Goal: Task Accomplishment & Management: Use online tool/utility

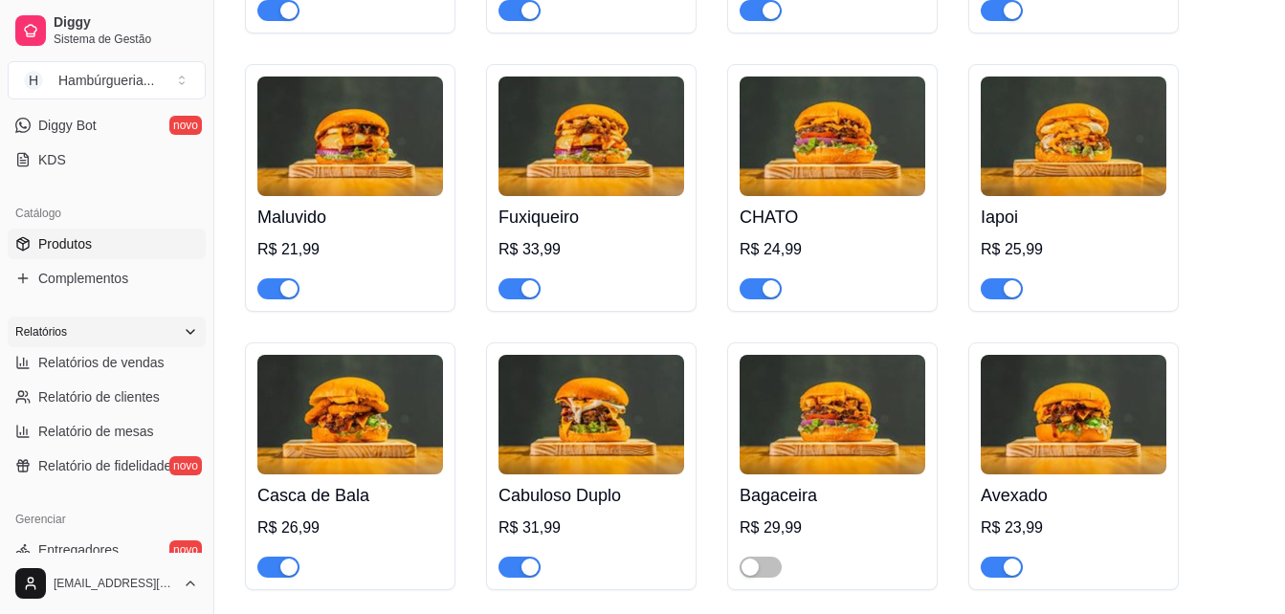
scroll to position [762, 0]
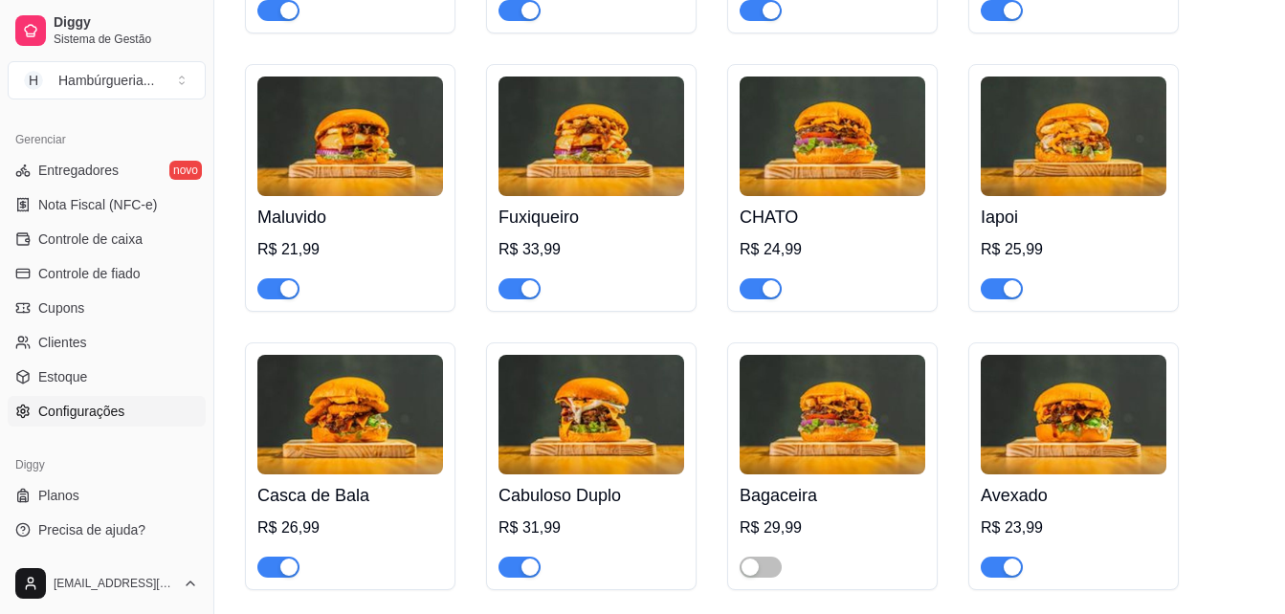
click at [99, 414] on span "Configurações" at bounding box center [81, 411] width 86 height 19
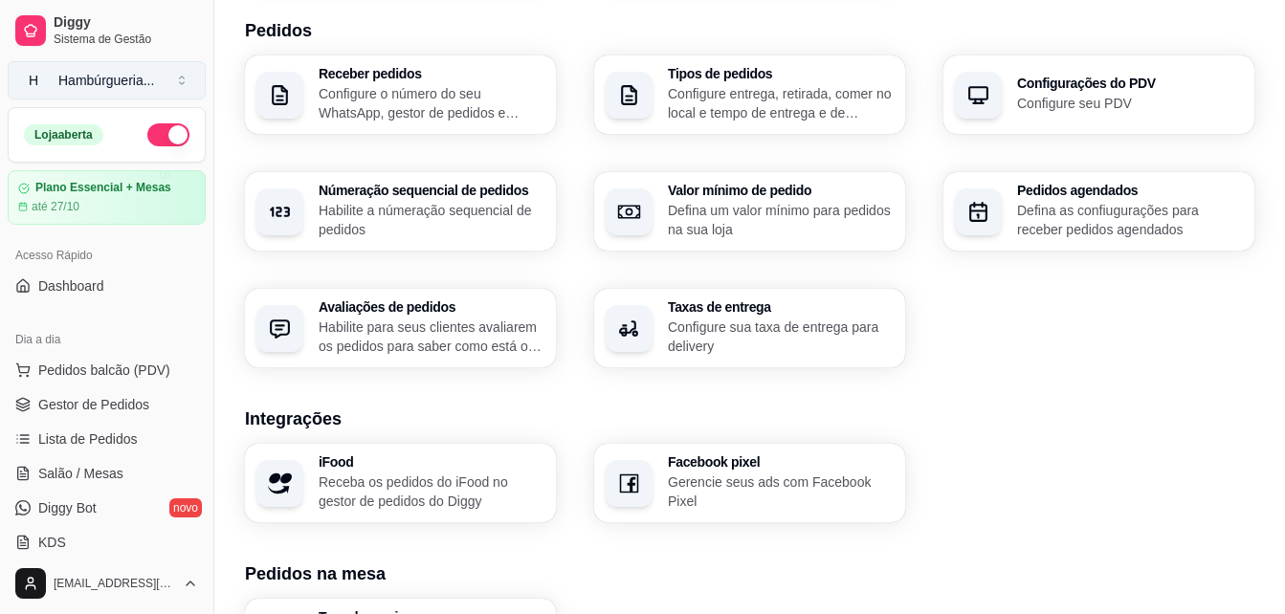
click at [182, 81] on button "H Hambúrgueria ..." at bounding box center [107, 80] width 198 height 38
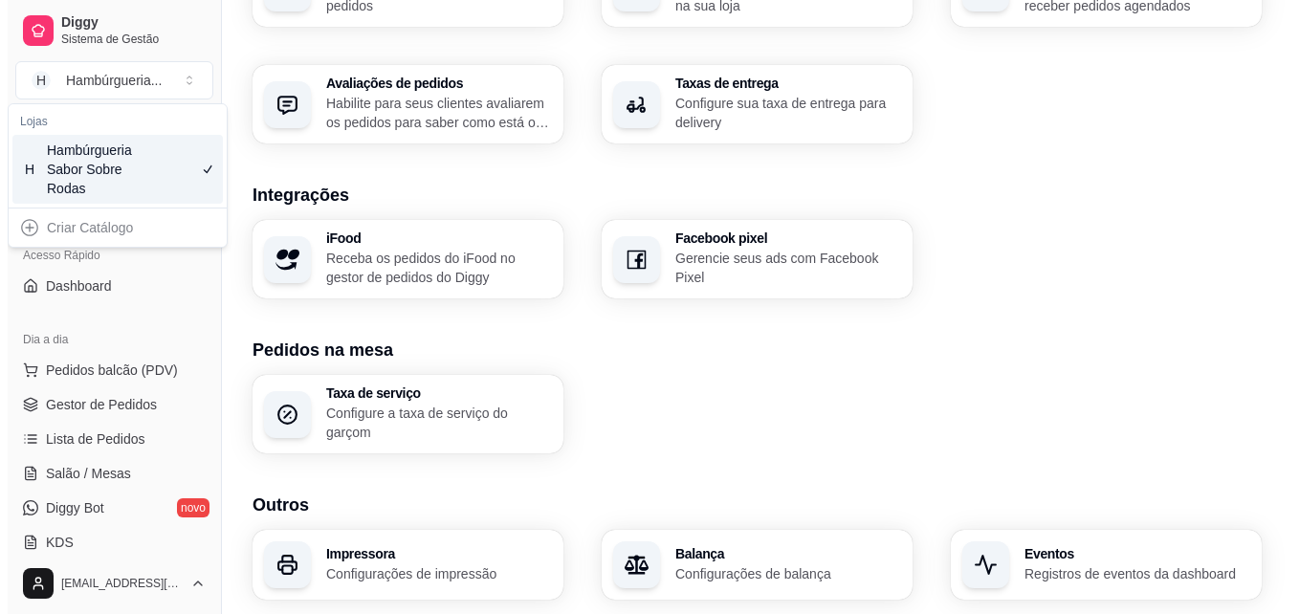
scroll to position [735, 0]
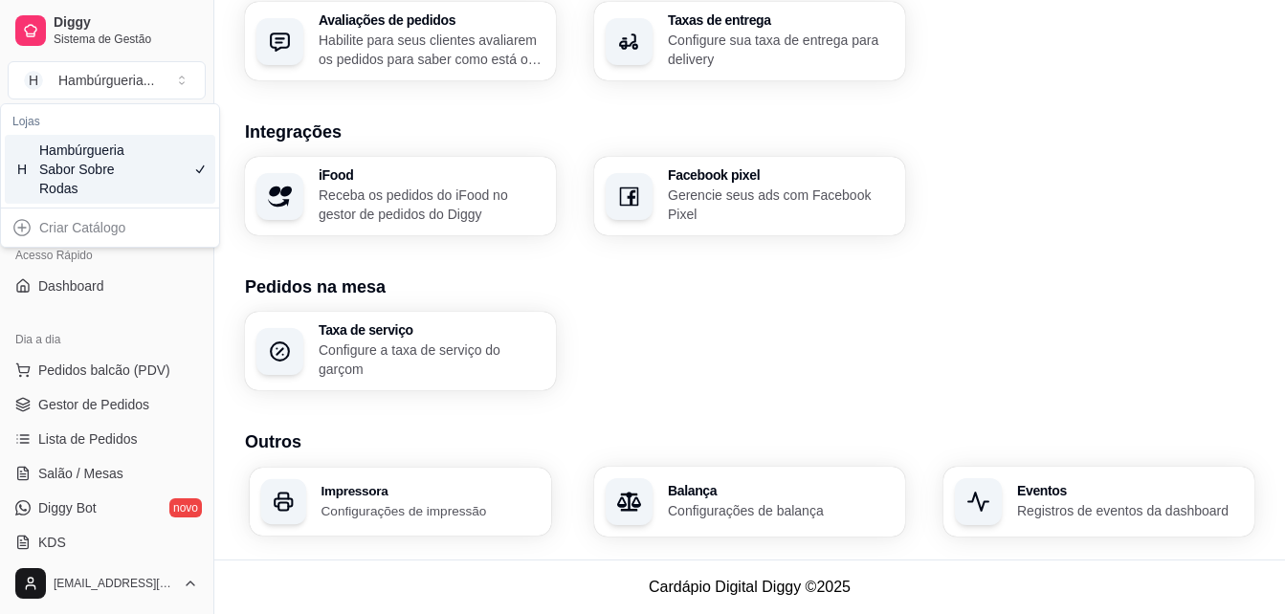
click at [481, 519] on div "Impressora Configurações de impressão" at bounding box center [400, 502] width 301 height 68
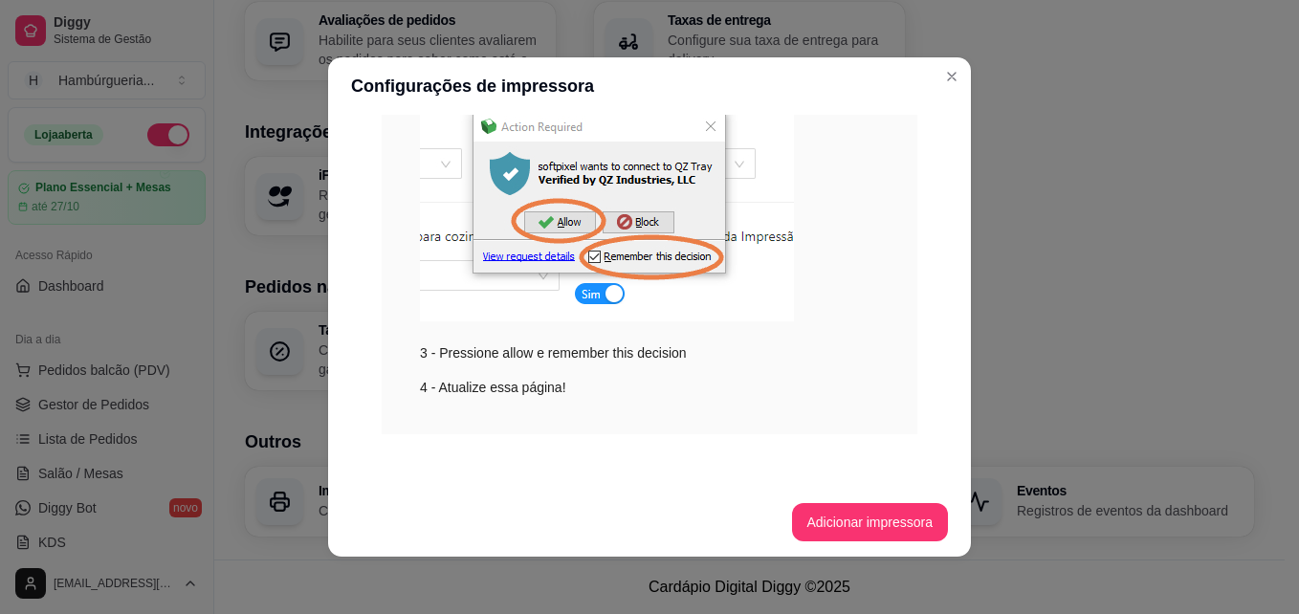
scroll to position [402, 0]
click at [852, 526] on button "Adicionar impressora" at bounding box center [870, 522] width 152 height 37
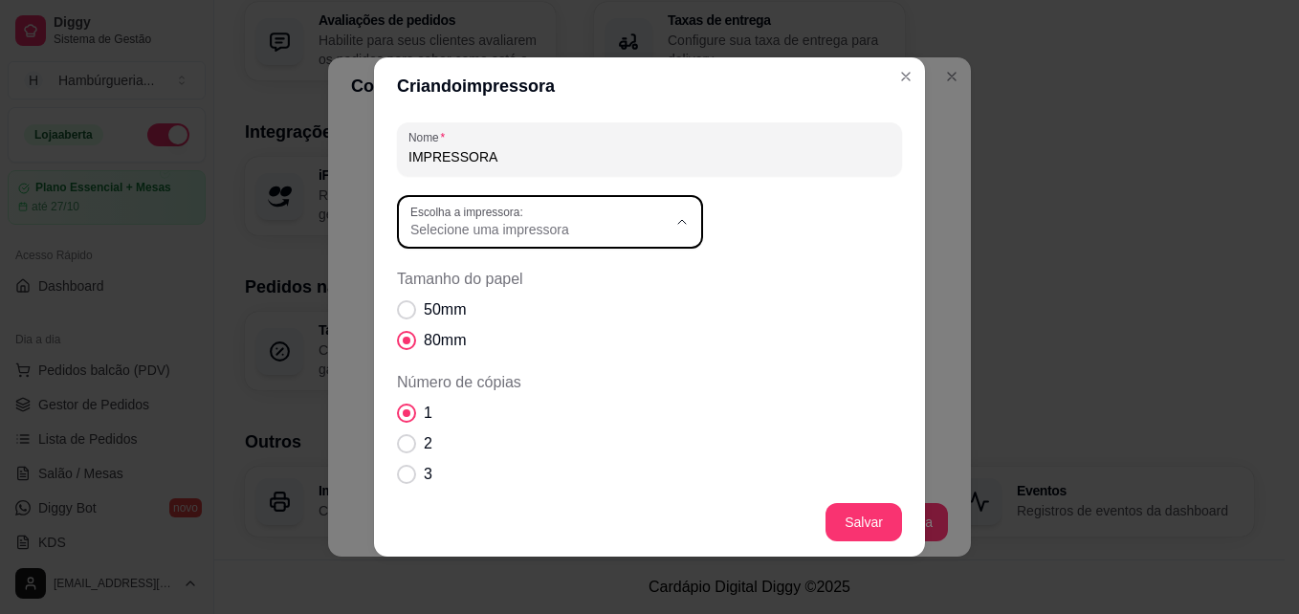
click at [650, 222] on span "Selecione uma impressora" at bounding box center [538, 229] width 256 height 19
click at [485, 272] on span "POS-80 caixa" at bounding box center [533, 275] width 246 height 18
type input "POS-80 caixa"
select select "POS-80 caixa"
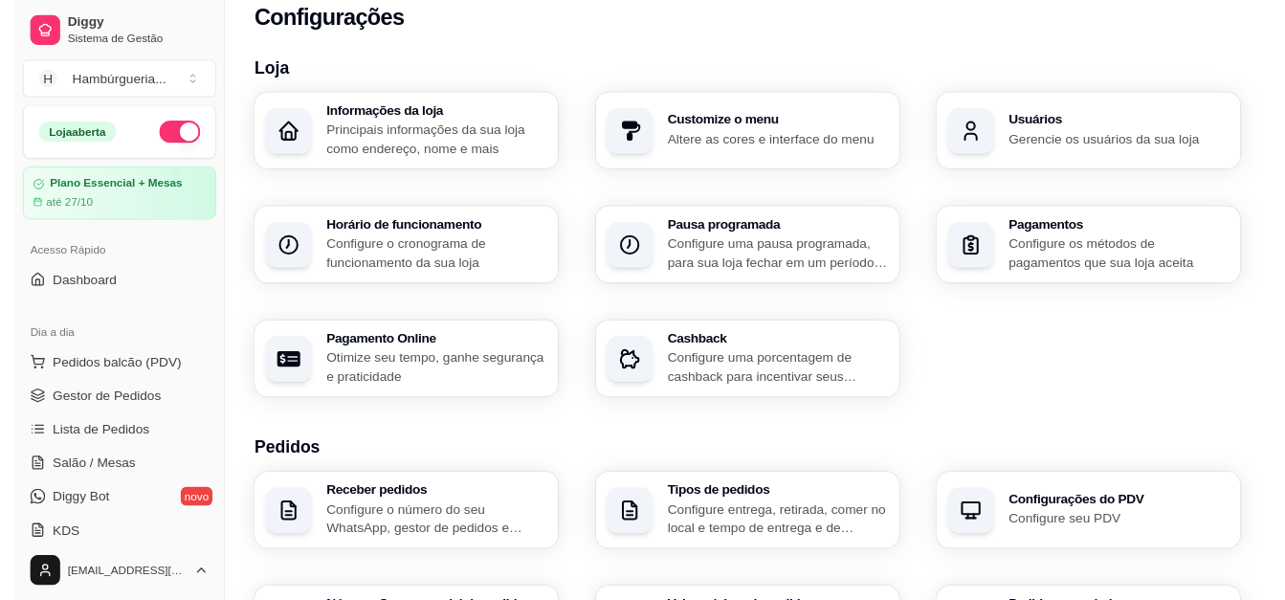
scroll to position [0, 0]
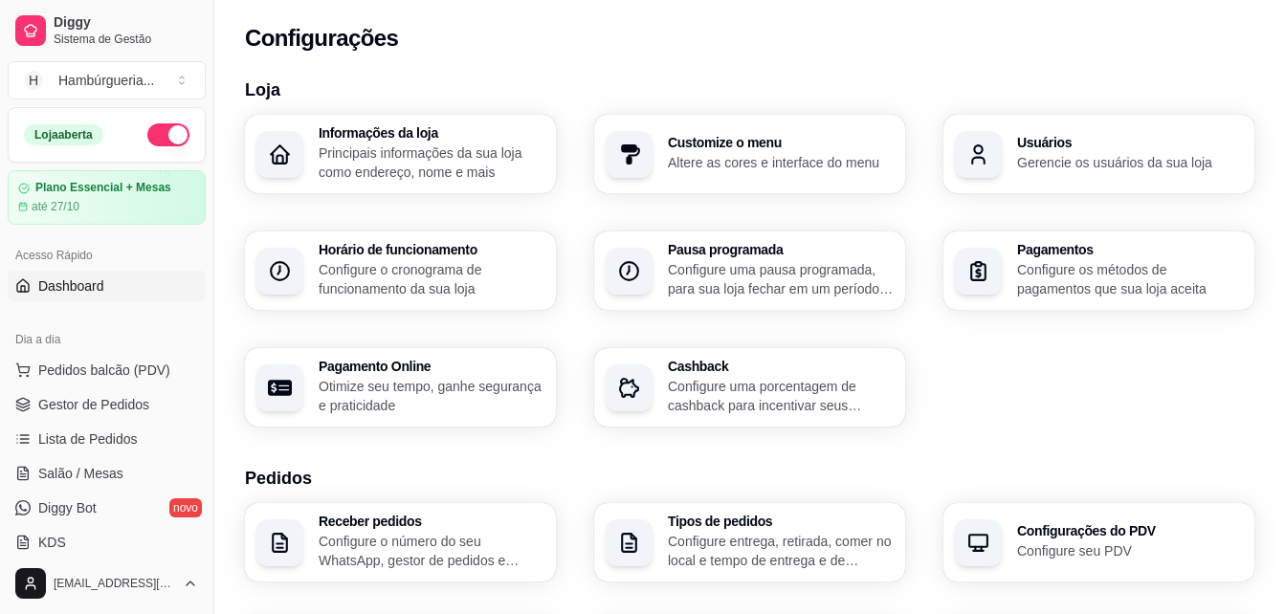
click at [118, 289] on link "Dashboard" at bounding box center [107, 286] width 198 height 31
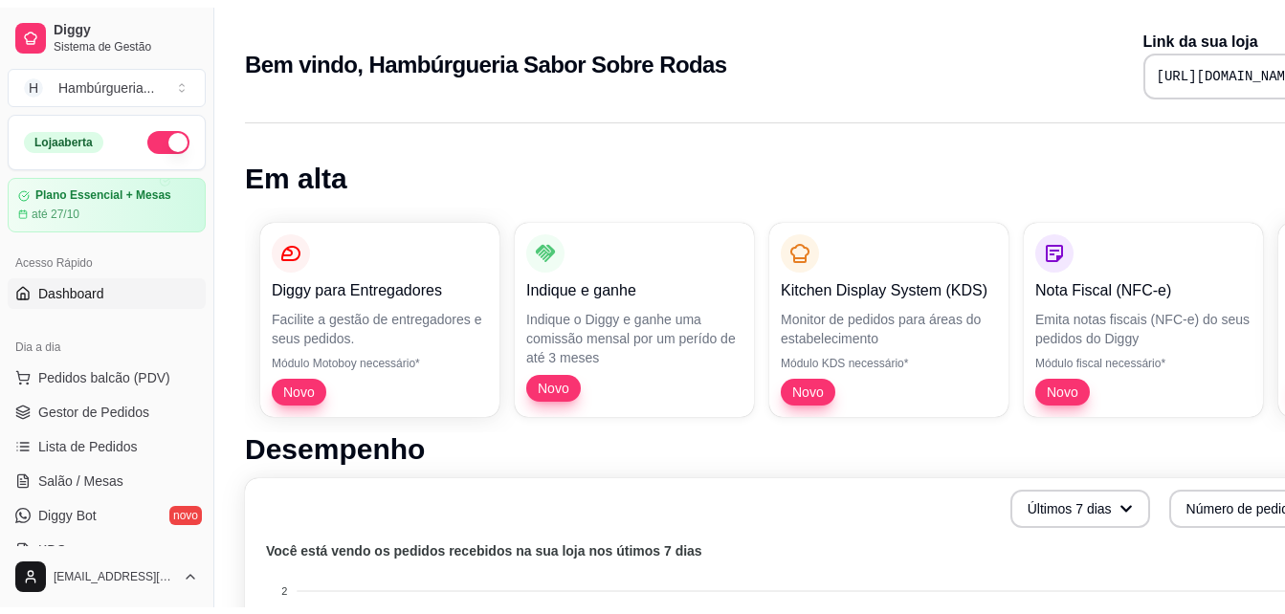
scroll to position [191, 0]
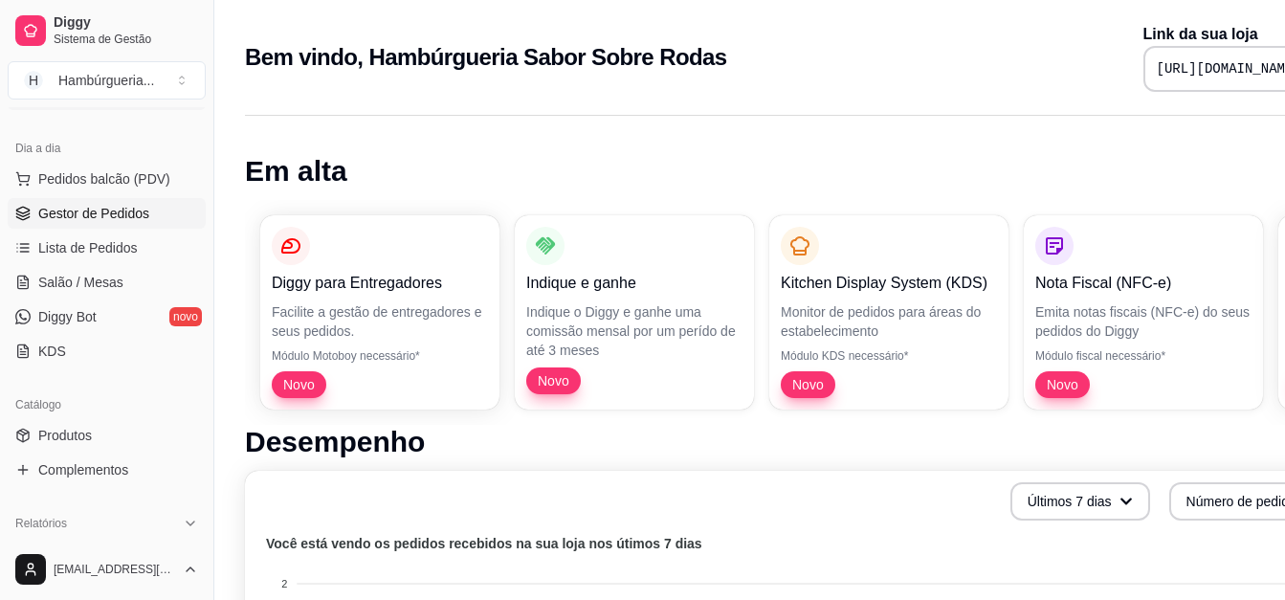
click at [162, 212] on link "Gestor de Pedidos" at bounding box center [107, 213] width 198 height 31
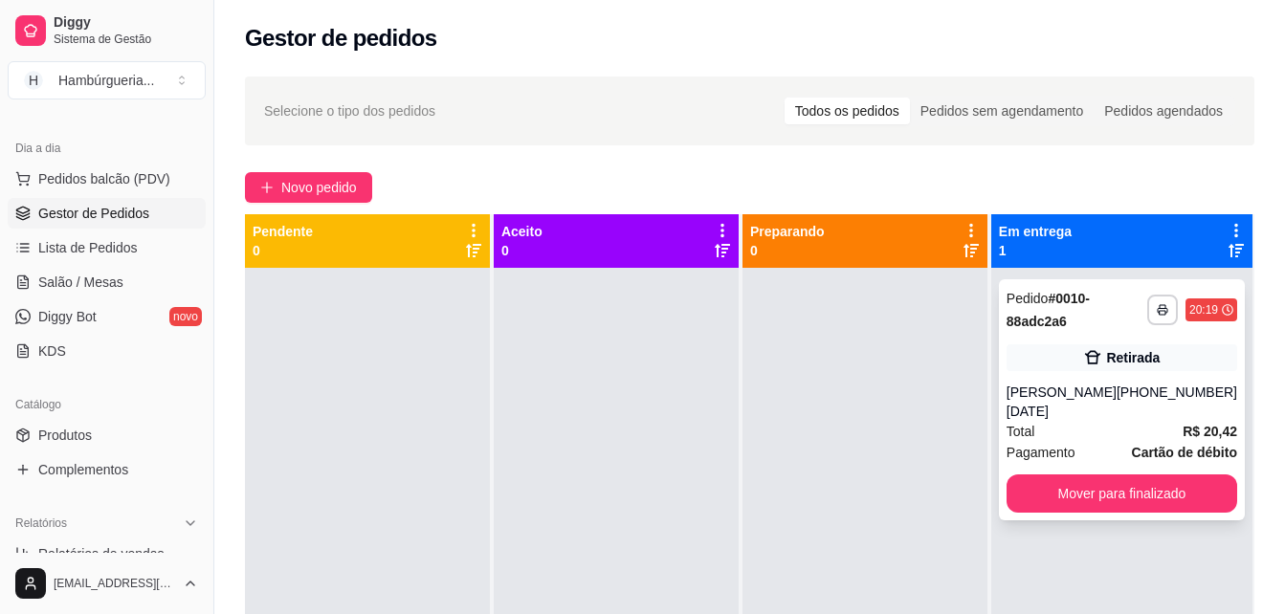
click at [1154, 390] on div "[PHONE_NUMBER]" at bounding box center [1176, 402] width 121 height 38
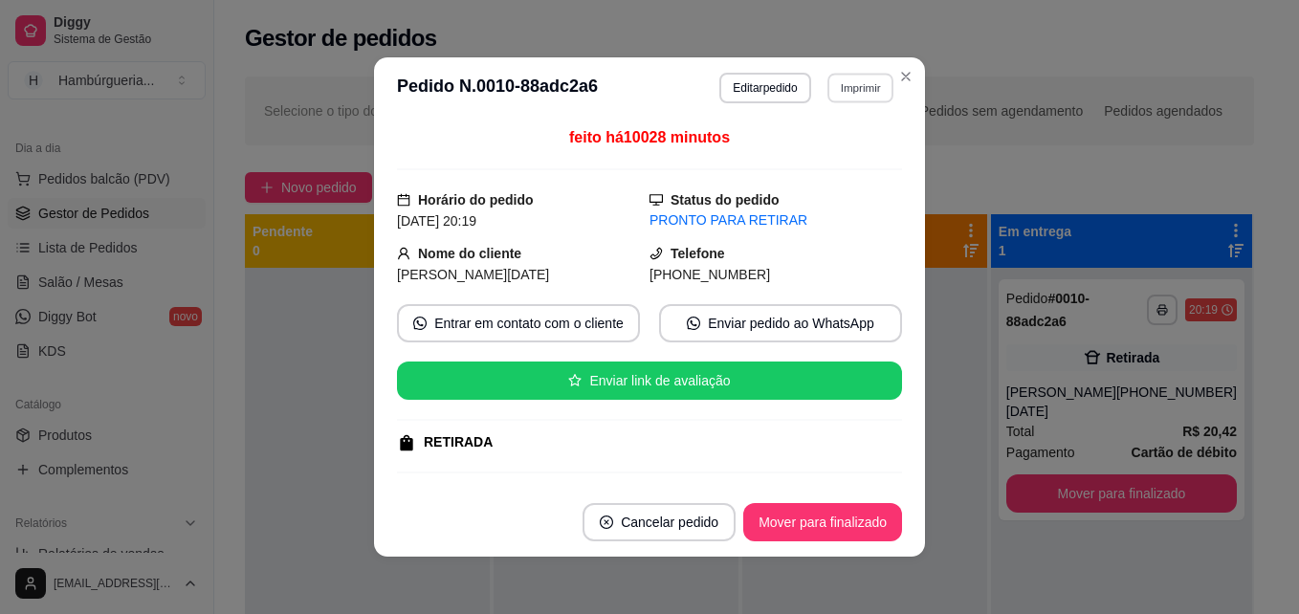
click at [852, 85] on button "Imprimir" at bounding box center [860, 88] width 66 height 30
click at [826, 157] on button "IMPRESSORA" at bounding box center [819, 155] width 139 height 31
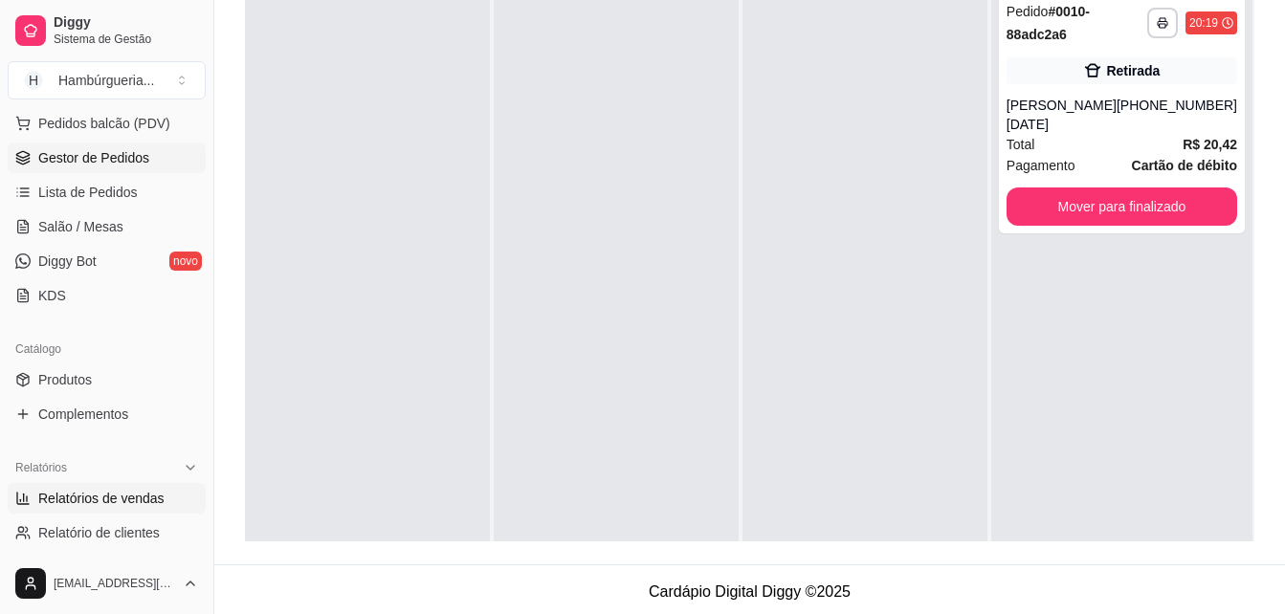
scroll to position [188, 0]
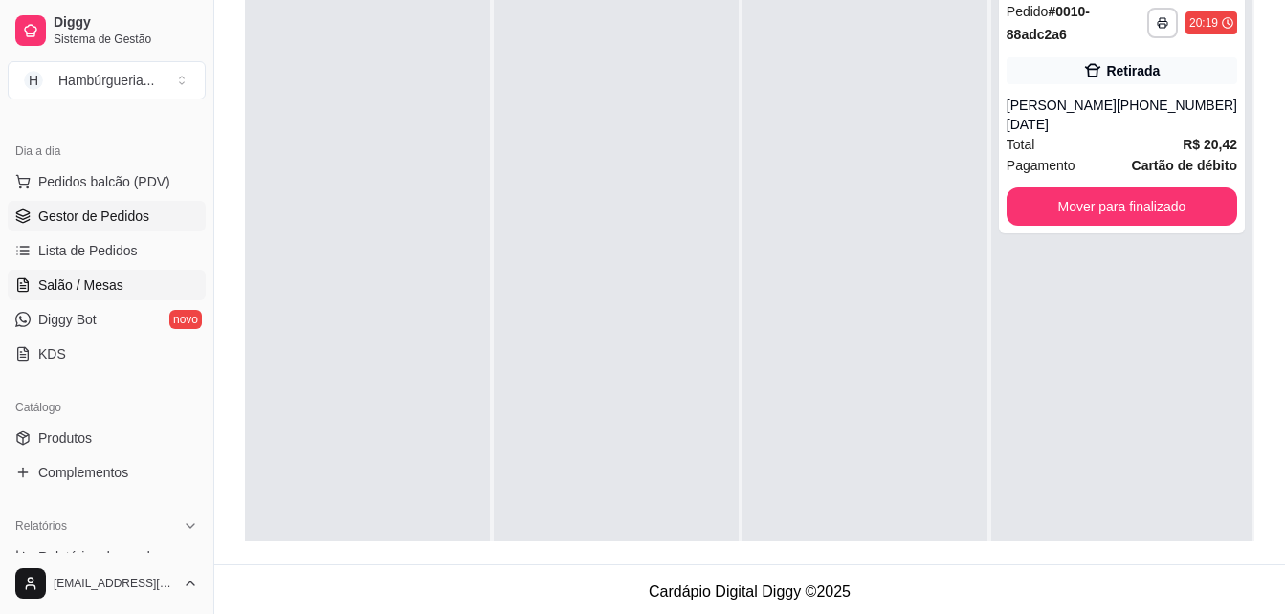
click at [110, 284] on span "Salão / Mesas" at bounding box center [80, 284] width 85 height 19
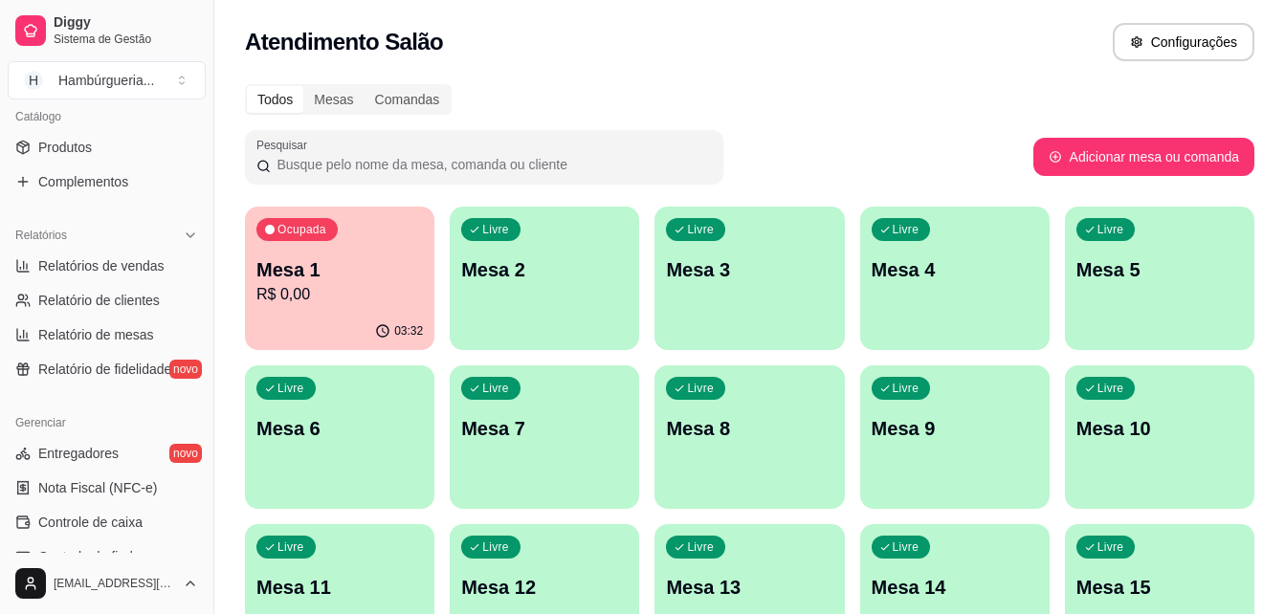
scroll to position [762, 0]
